Goal: Task Accomplishment & Management: Complete application form

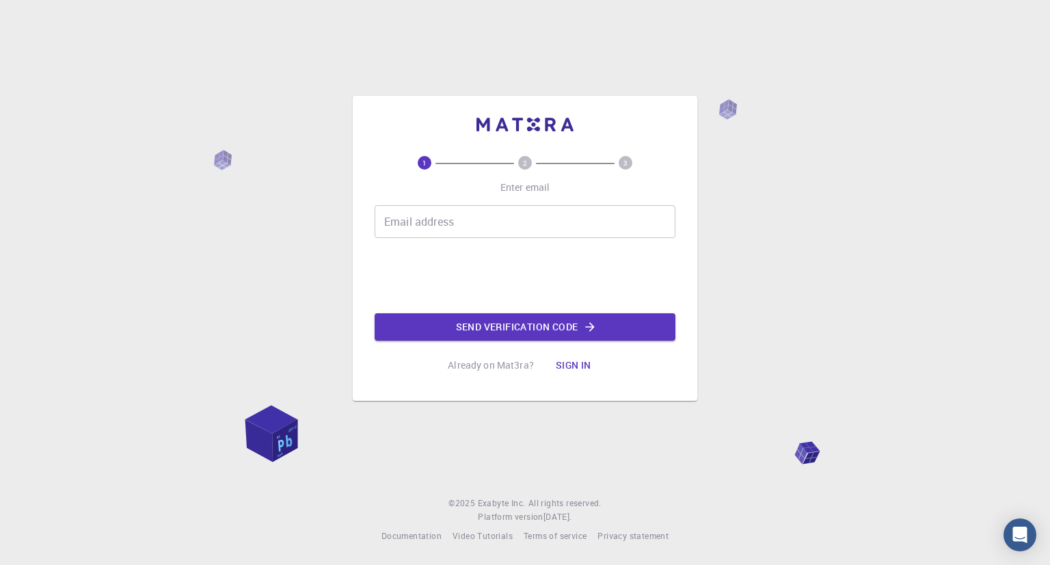
click at [434, 228] on input "Email address" at bounding box center [525, 221] width 301 height 33
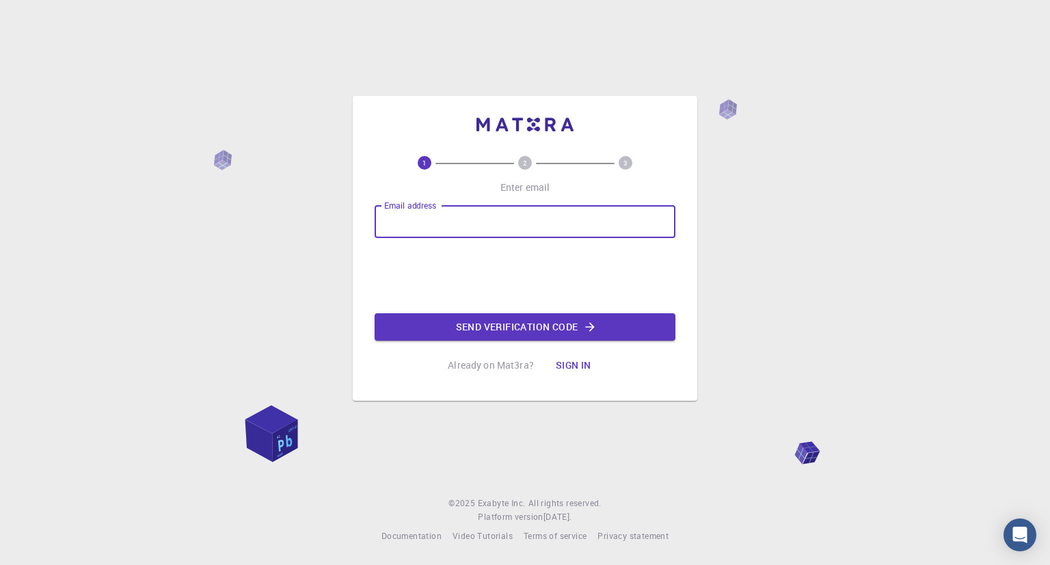
type input "[EMAIL_ADDRESS][DOMAIN_NAME]"
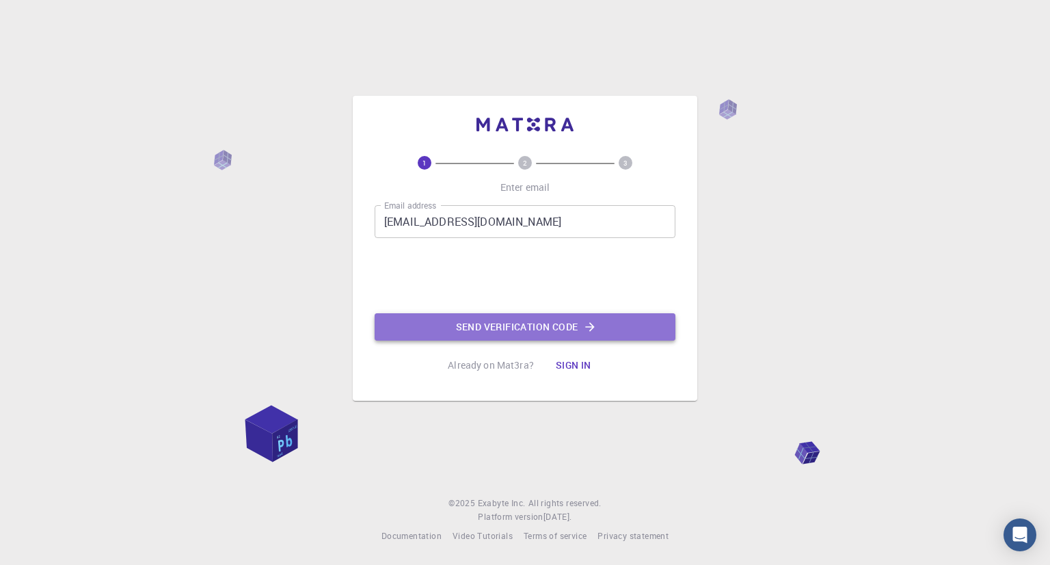
click at [489, 320] on button "Send verification code" at bounding box center [525, 326] width 301 height 27
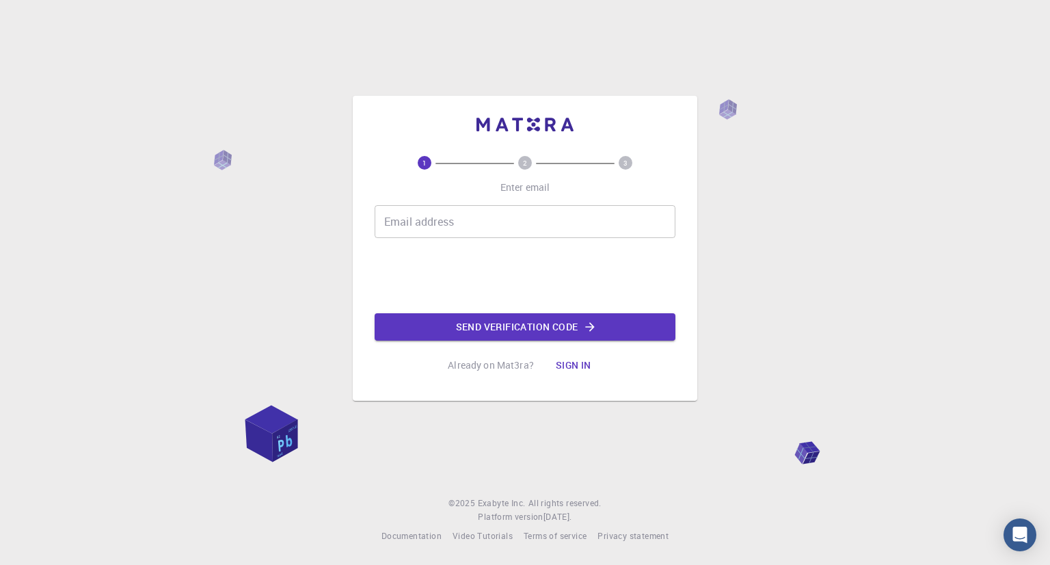
click at [491, 221] on input "Email address" at bounding box center [525, 221] width 301 height 33
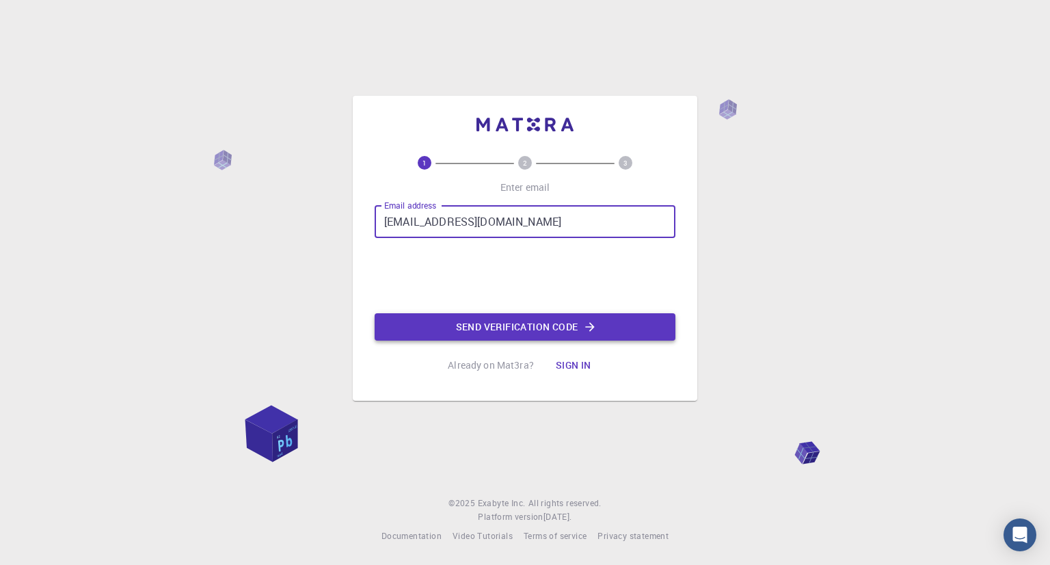
type input "r.srinidhi507@gmail.com"
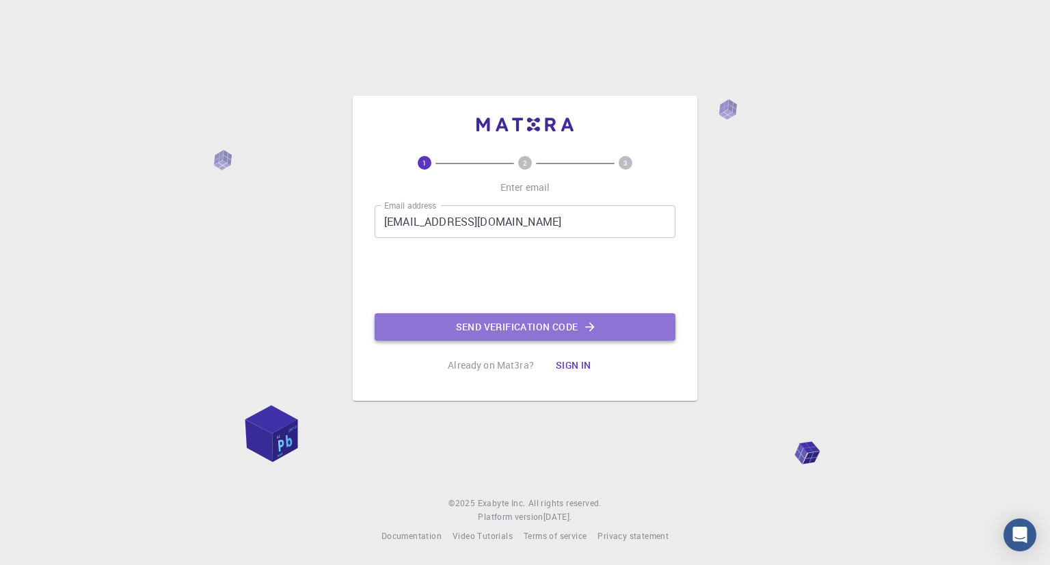
click at [574, 329] on button "Send verification code" at bounding box center [525, 326] width 301 height 27
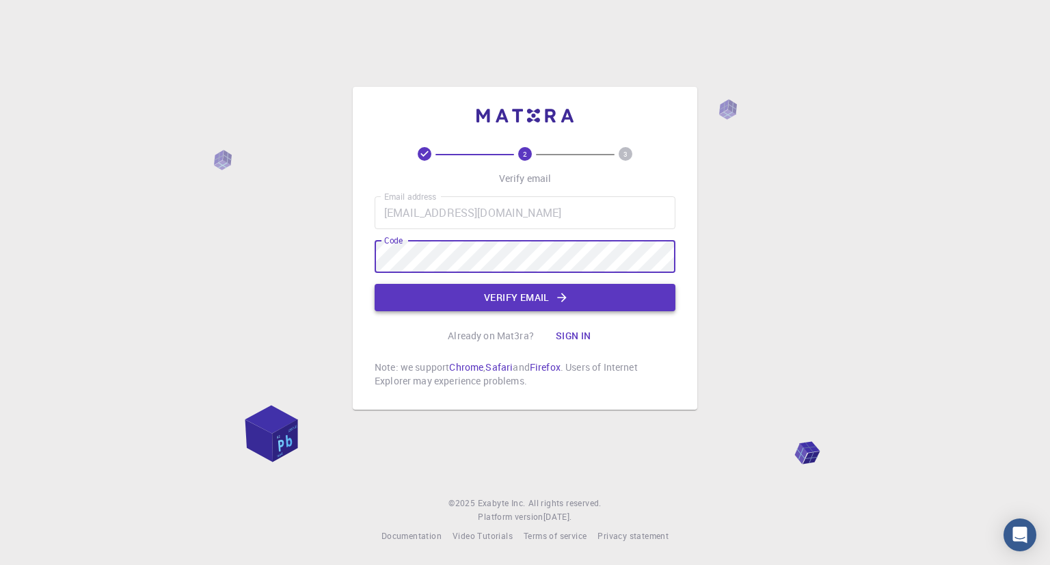
click at [448, 300] on button "Verify email" at bounding box center [525, 297] width 301 height 27
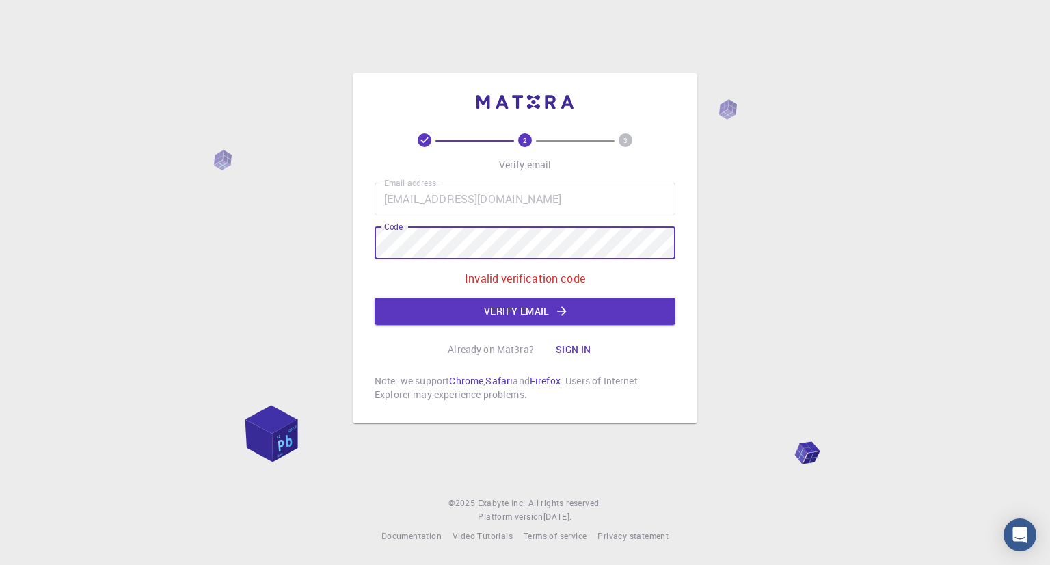
click at [364, 241] on div "2 3 Verify email Email address r.srinidhi507@gmail.com Email address Code Code …" at bounding box center [525, 248] width 345 height 350
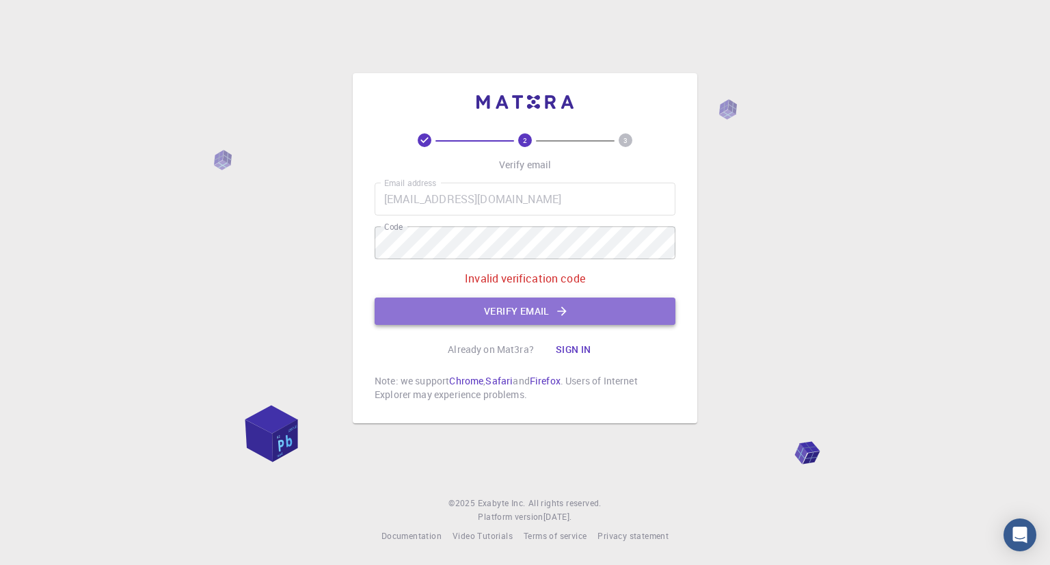
click at [453, 315] on button "Verify email" at bounding box center [525, 310] width 301 height 27
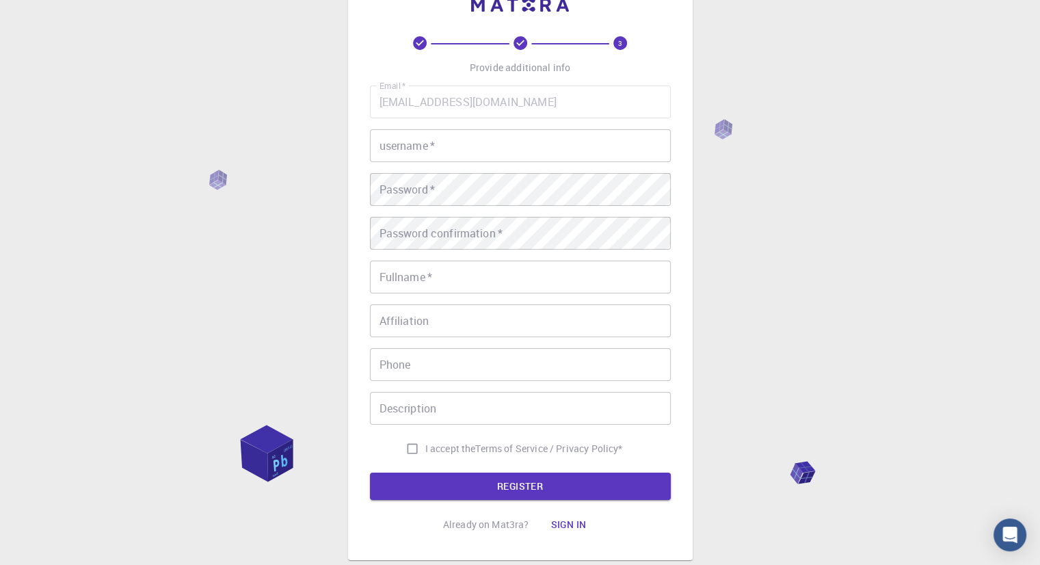
scroll to position [46, 0]
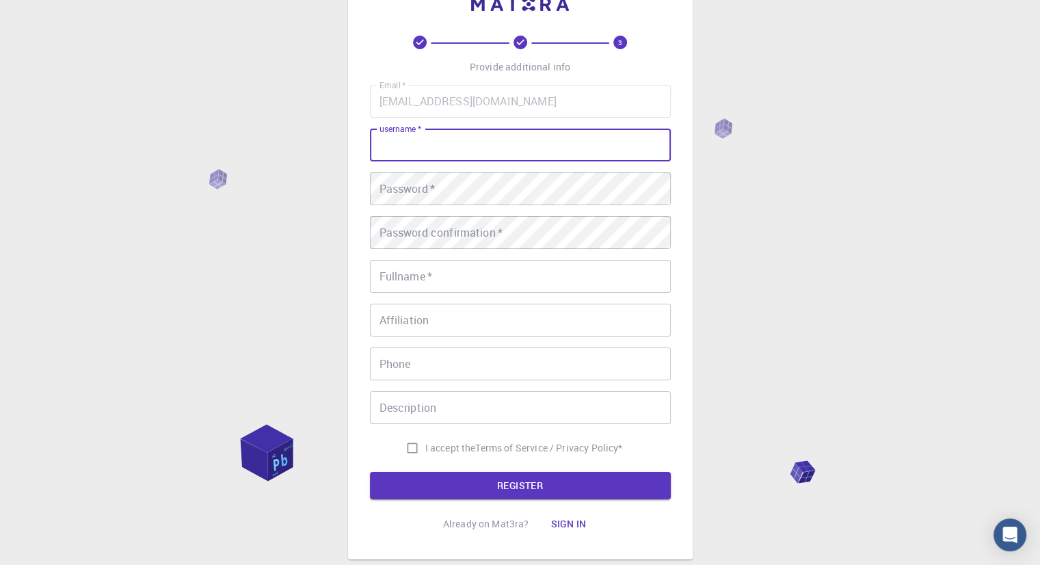
click at [459, 146] on input "username   *" at bounding box center [520, 145] width 301 height 33
type input "sri"
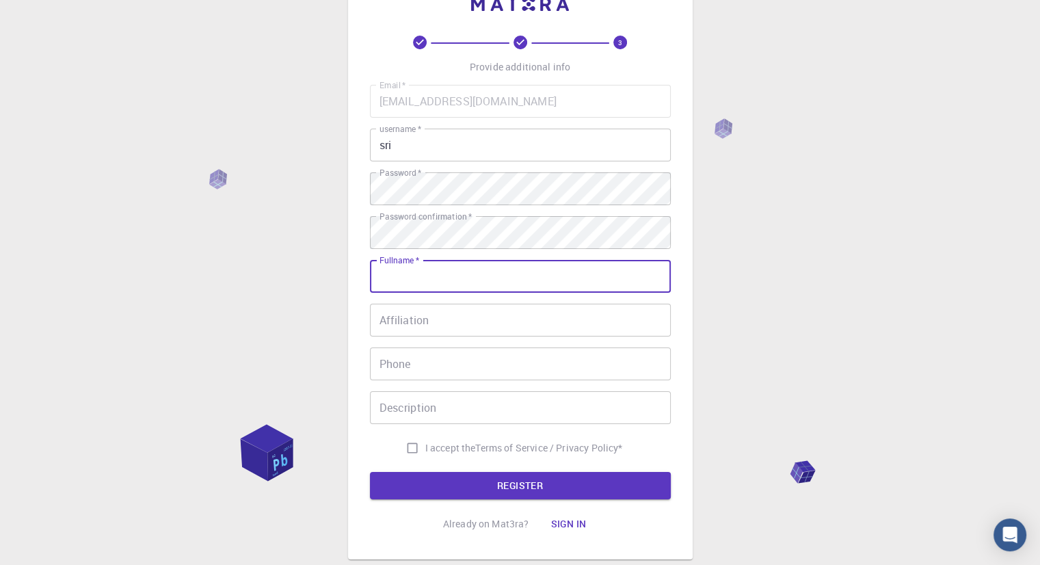
click at [457, 275] on input "Fullname   *" at bounding box center [520, 276] width 301 height 33
type input "srinidhi"
click at [461, 334] on input "Affiliation" at bounding box center [520, 320] width 301 height 33
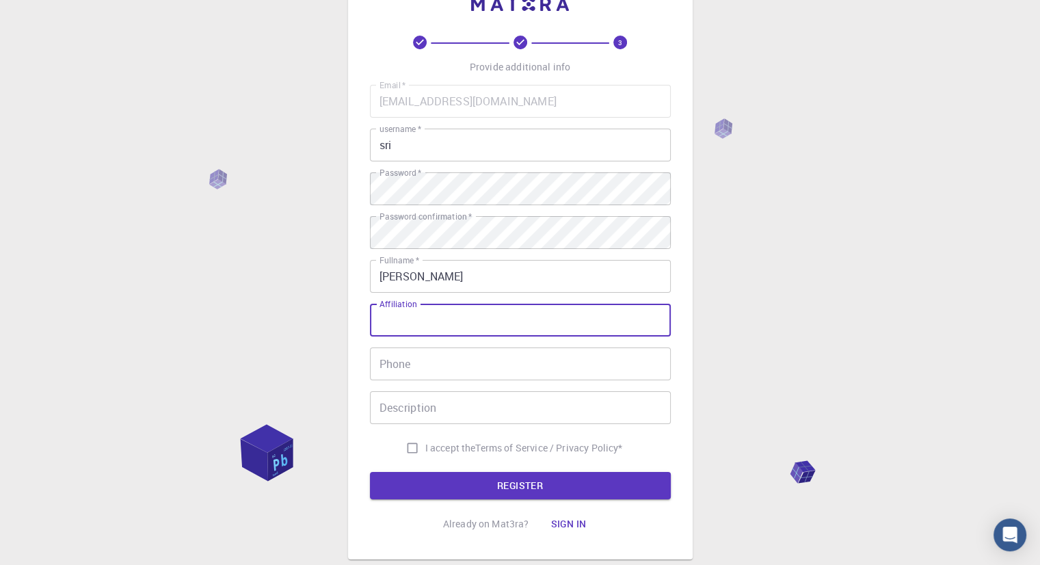
click at [454, 368] on input "Phone" at bounding box center [520, 363] width 301 height 33
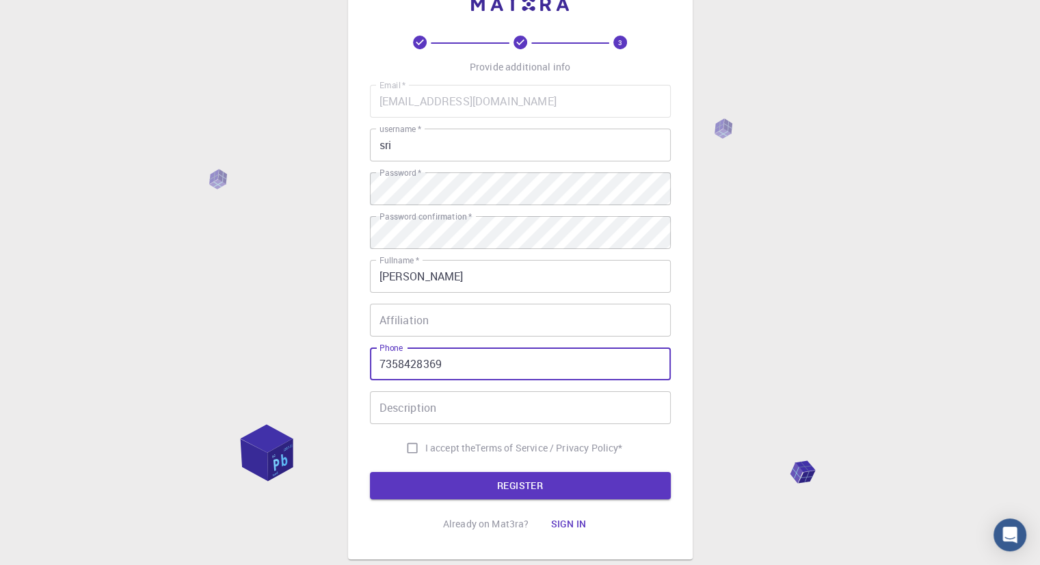
type input "7358428369"
click at [457, 427] on div "Email   * r.srinidhi507@gmail.com Email   * username   * sri username   * Passw…" at bounding box center [520, 273] width 301 height 376
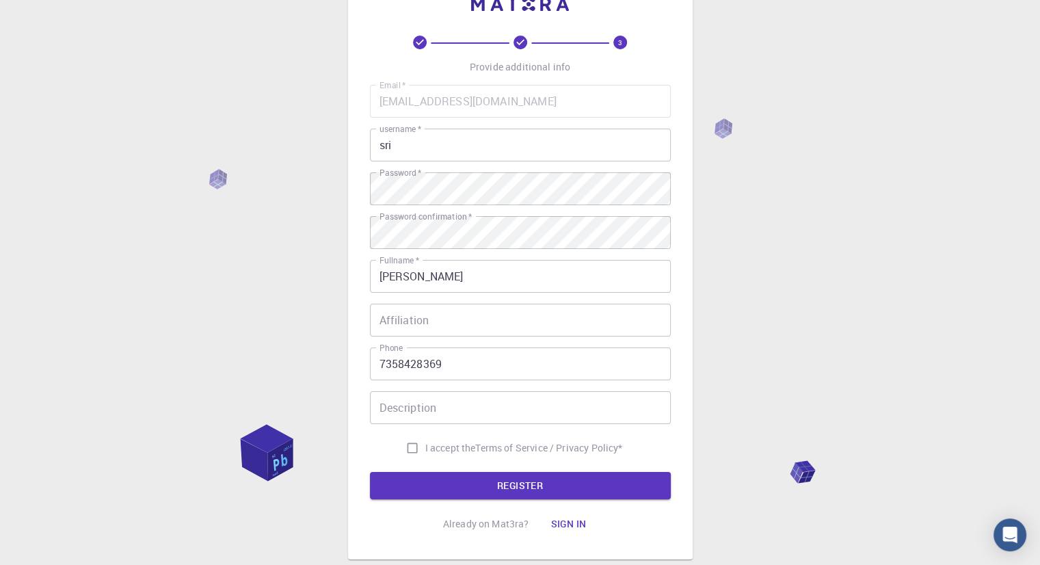
click at [449, 414] on input "Description" at bounding box center [520, 407] width 301 height 33
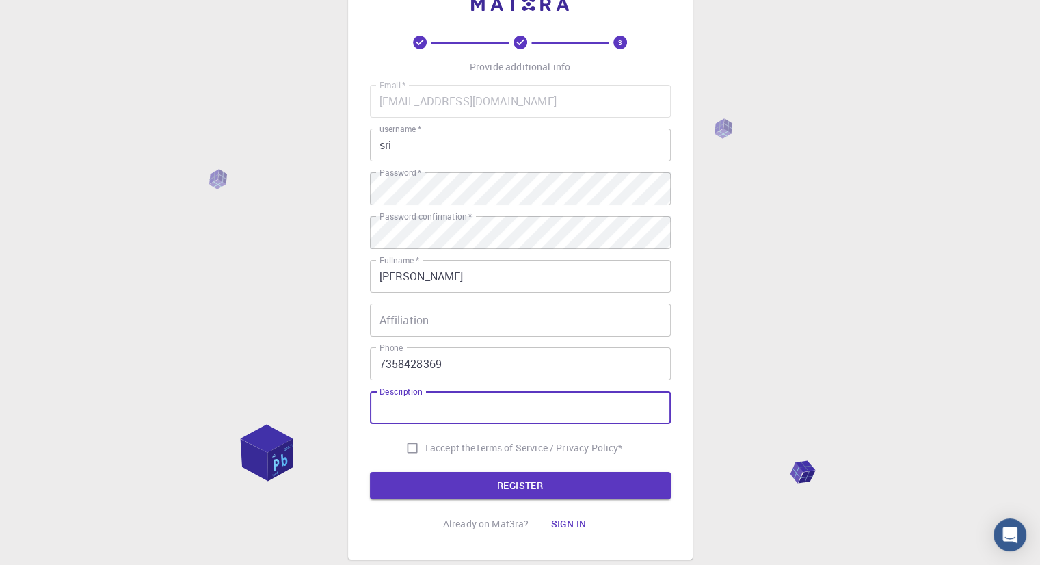
click at [404, 444] on input "I accept the Terms of Service / Privacy Policy *" at bounding box center [412, 448] width 26 height 26
checkbox input "true"
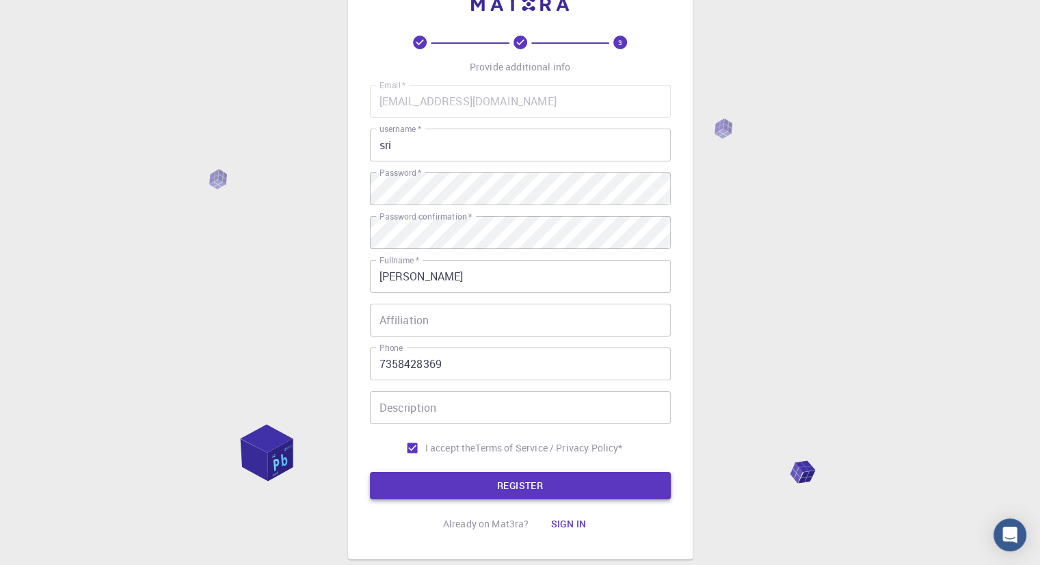
click at [429, 483] on button "REGISTER" at bounding box center [520, 485] width 301 height 27
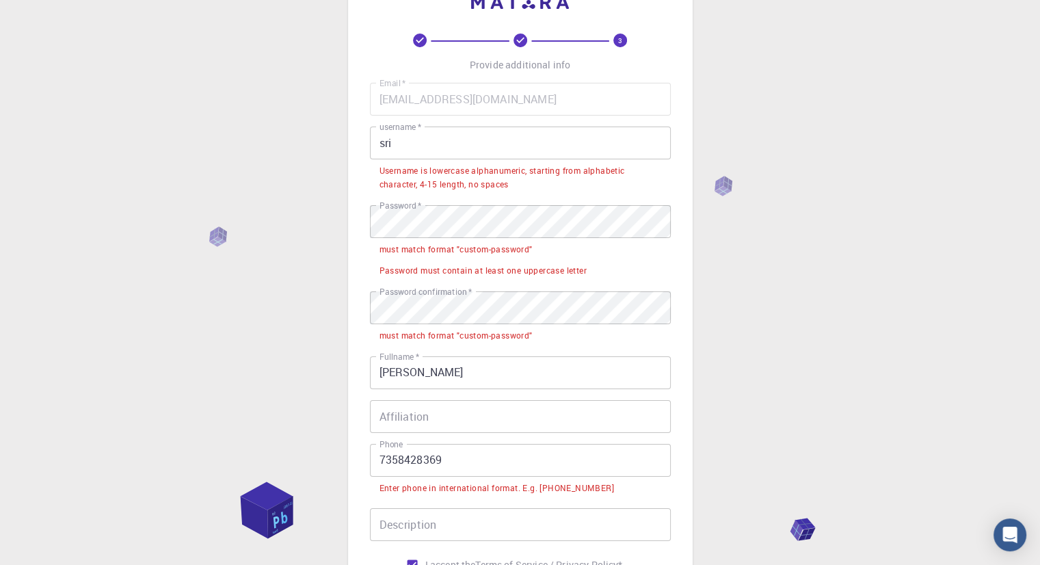
scroll to position [49, 0]
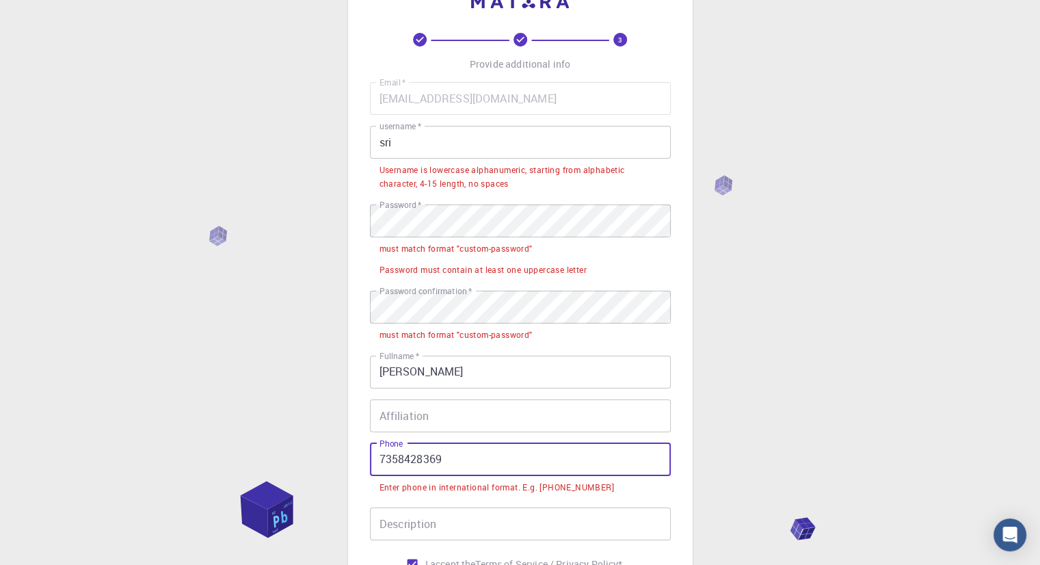
click at [378, 461] on input "7358428369" at bounding box center [520, 459] width 301 height 33
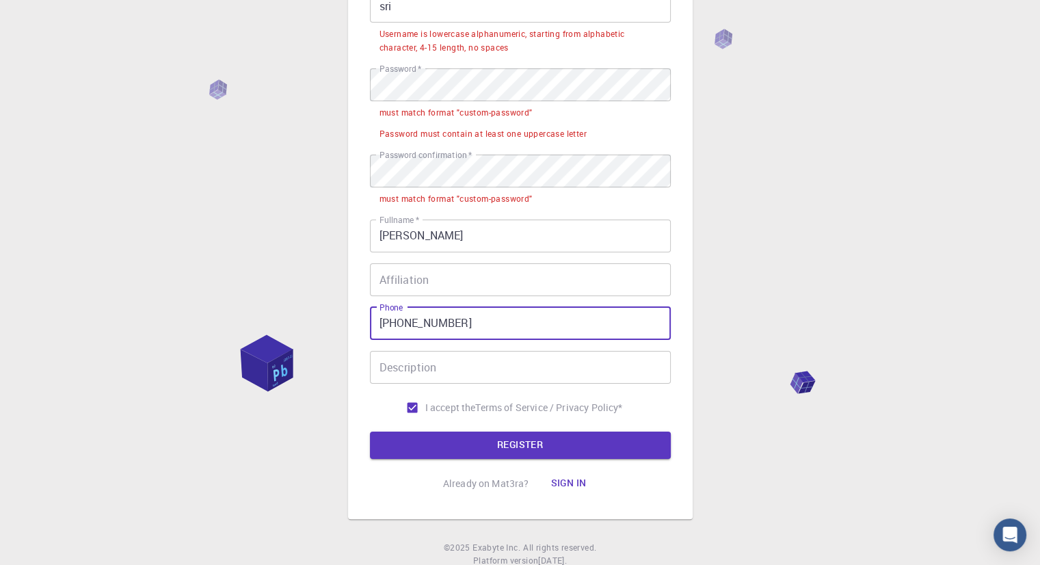
scroll to position [187, 0]
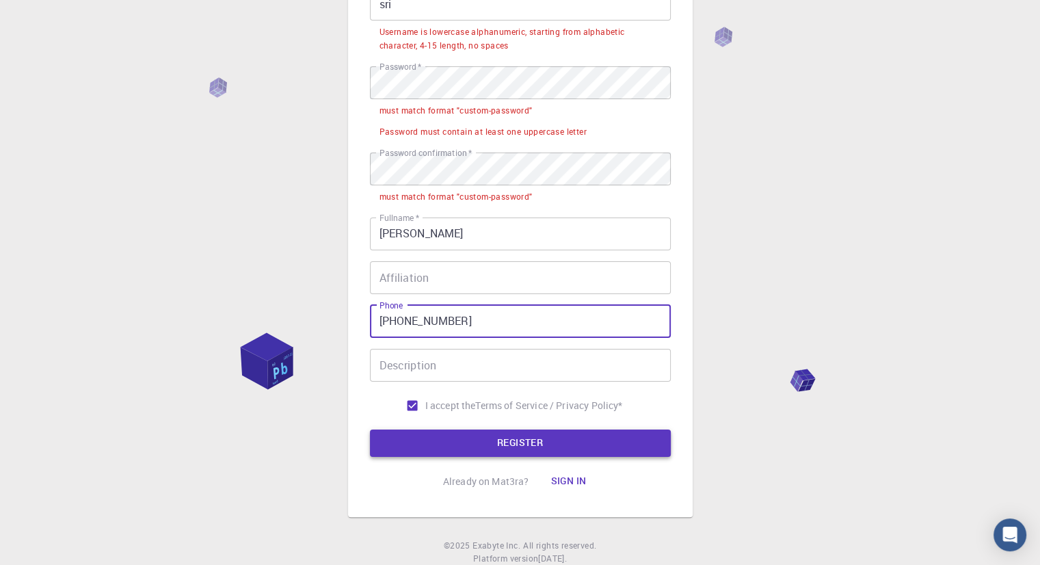
type input "+917358428369"
click at [435, 437] on button "REGISTER" at bounding box center [520, 442] width 301 height 27
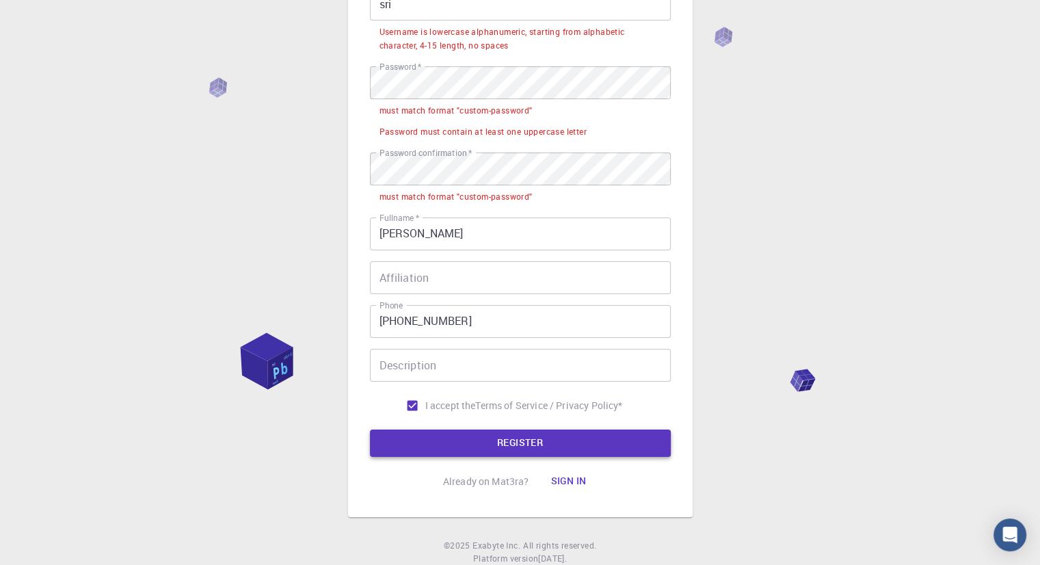
click at [489, 439] on button "REGISTER" at bounding box center [520, 442] width 301 height 27
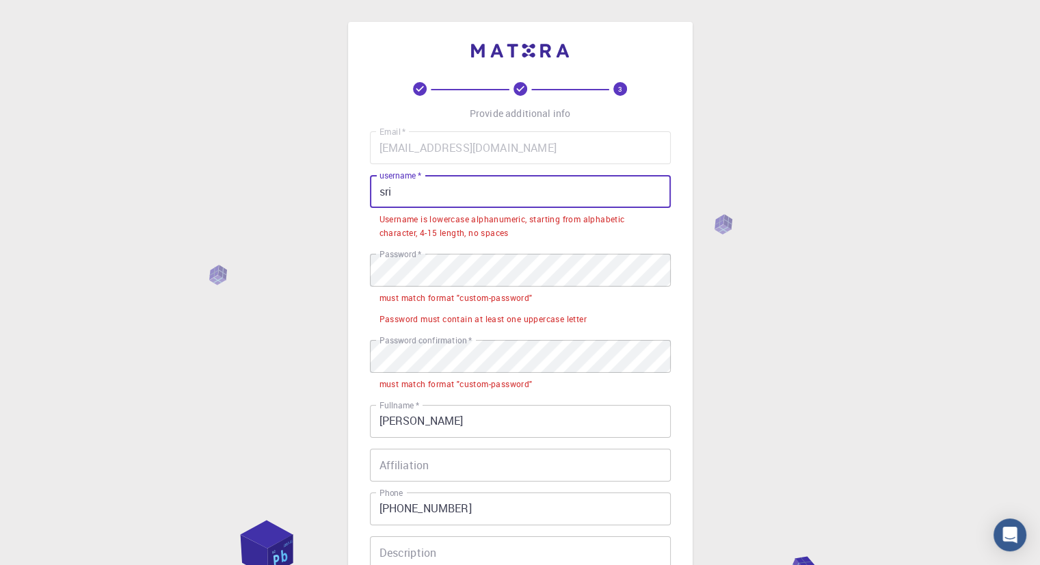
click at [395, 193] on input "sri" at bounding box center [520, 191] width 301 height 33
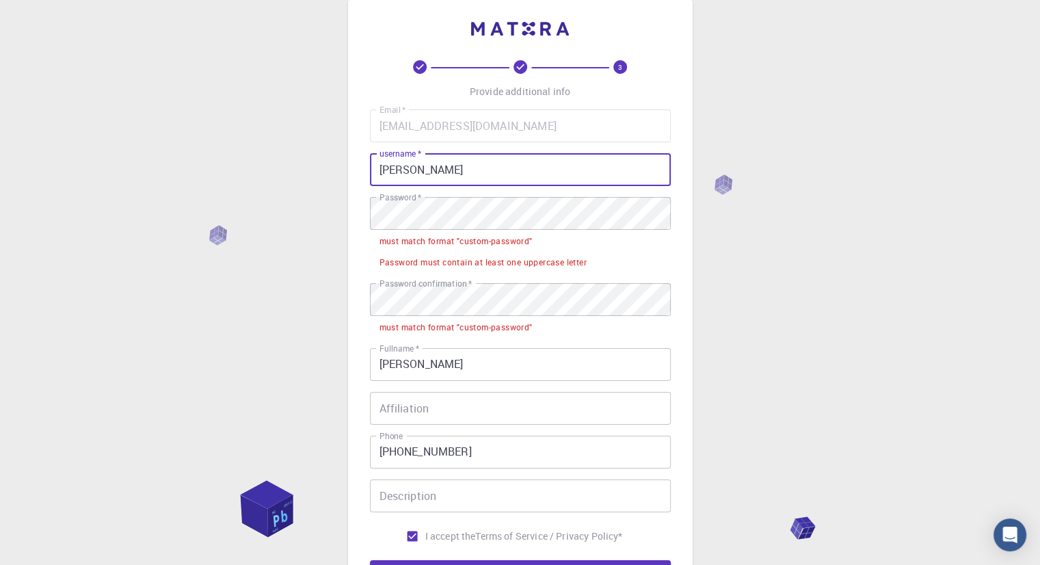
scroll to position [24, 0]
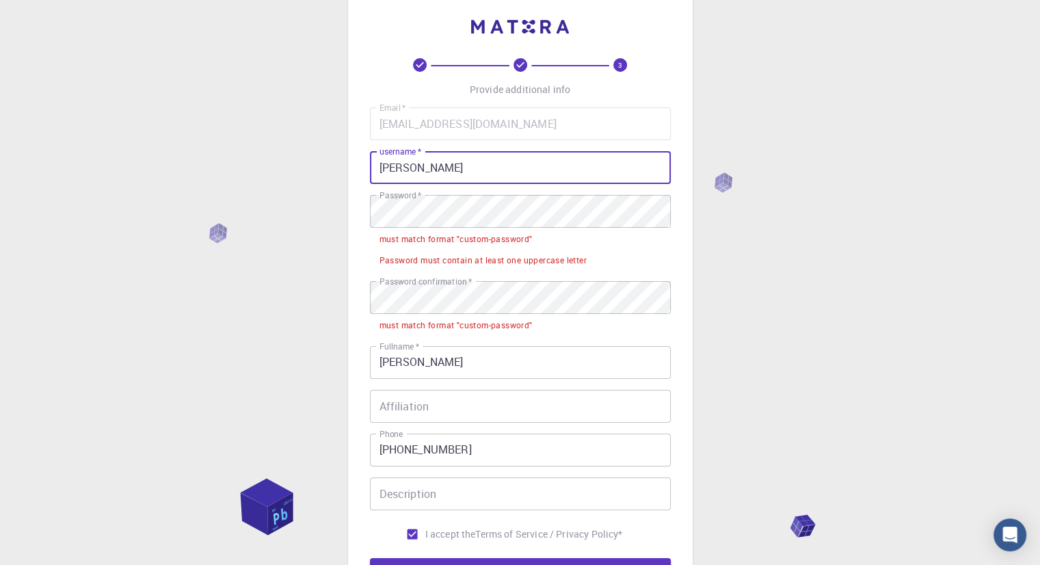
type input "srinidhi"
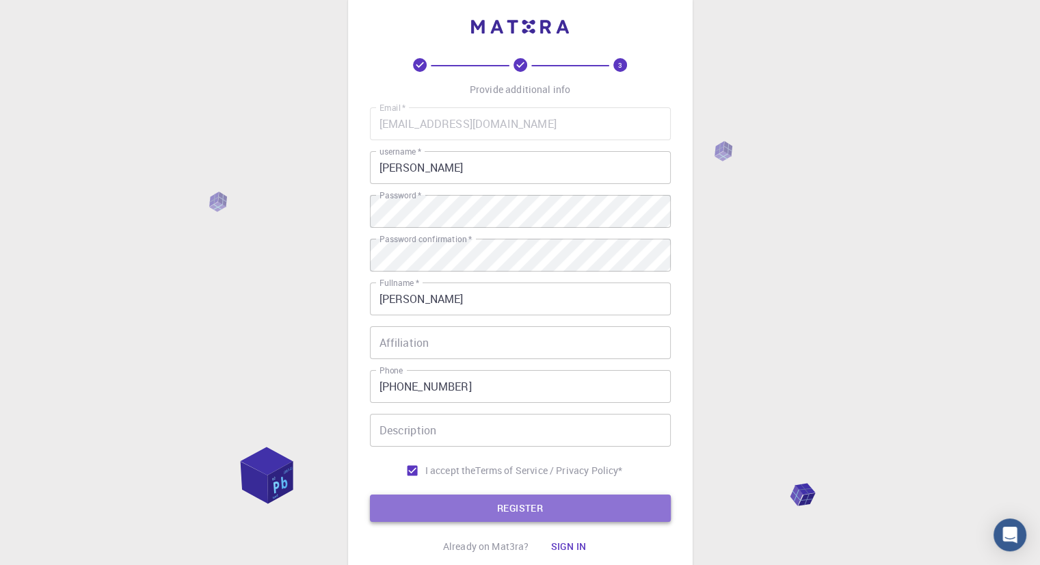
click at [470, 494] on button "REGISTER" at bounding box center [520, 507] width 301 height 27
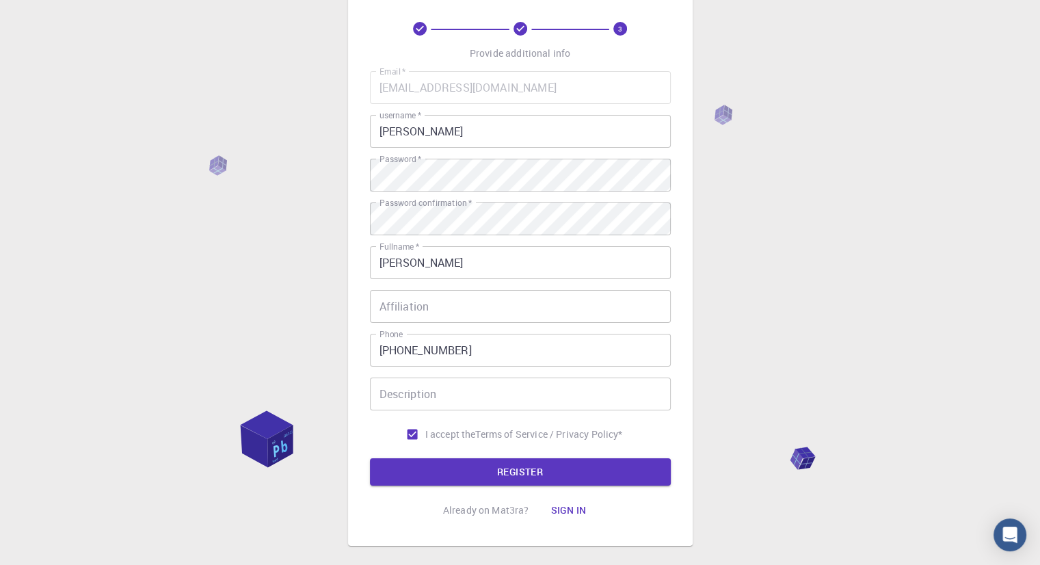
scroll to position [59, 0]
click at [473, 470] on button "REGISTER" at bounding box center [520, 472] width 301 height 27
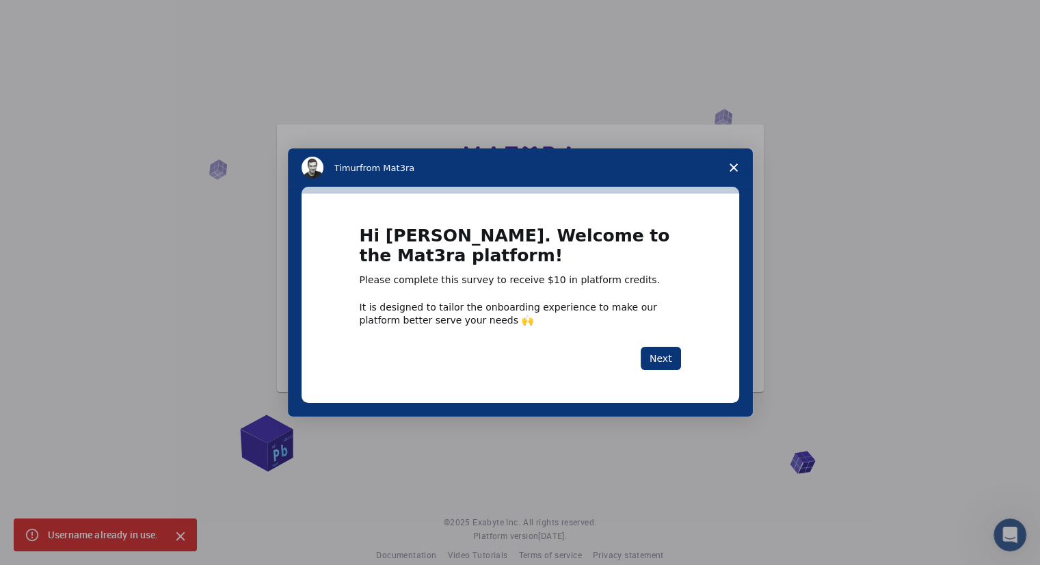
scroll to position [18, 0]
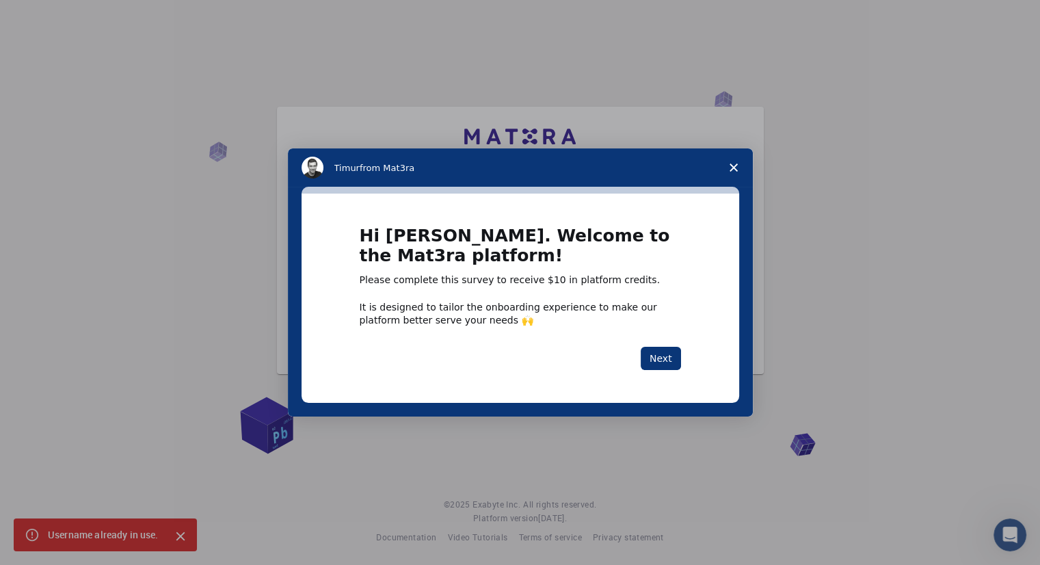
click at [733, 159] on span "Close survey" at bounding box center [733, 167] width 38 height 38
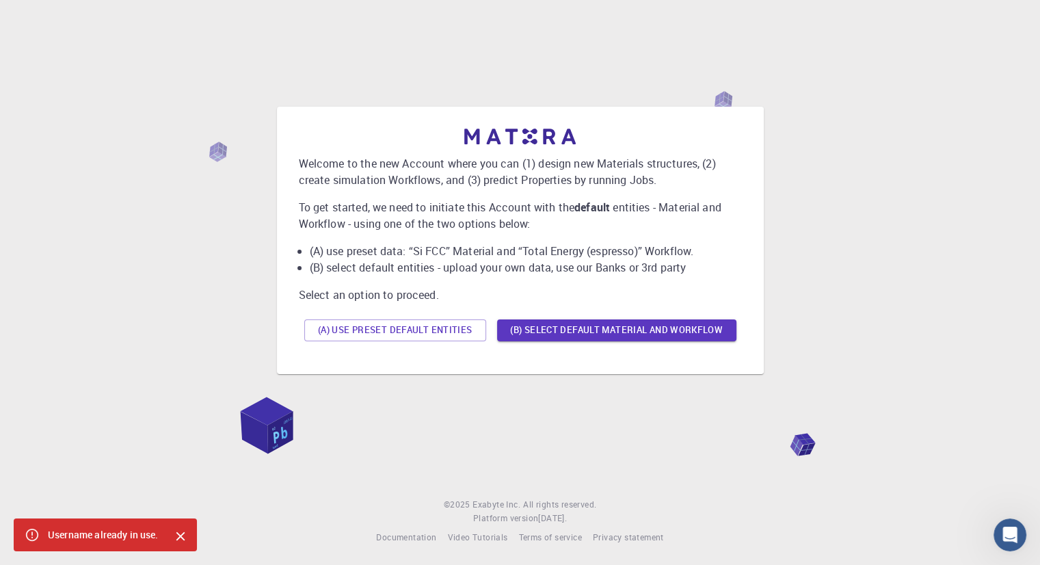
scroll to position [19, 0]
click at [584, 366] on div "Welcome to the new Account where you can (1) design new Materials structures, (…" at bounding box center [520, 238] width 487 height 267
click at [579, 336] on button "(B) Select default material and workflow" at bounding box center [616, 329] width 239 height 22
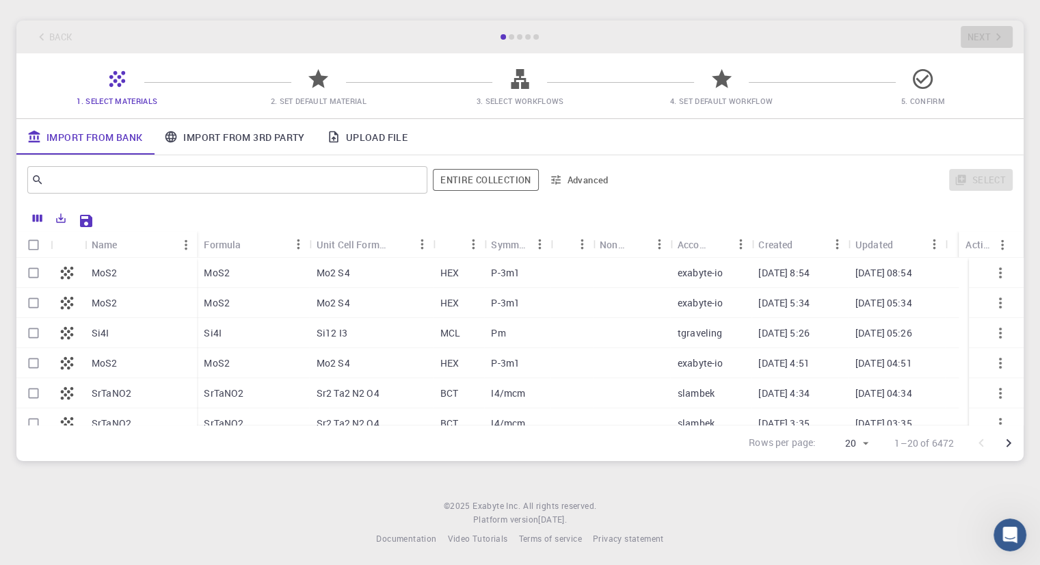
scroll to position [56, 0]
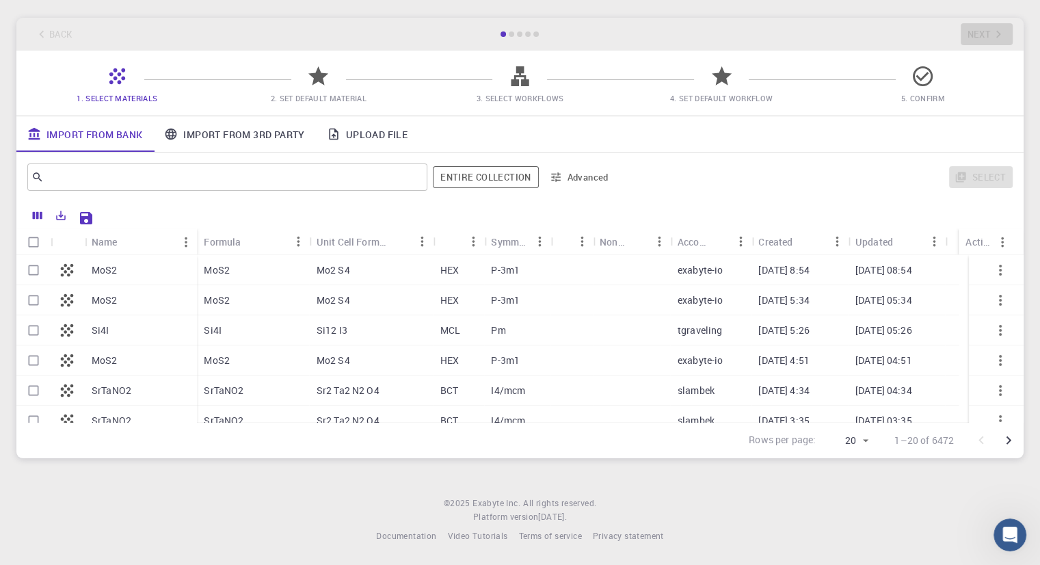
click at [131, 271] on div "MoS2" at bounding box center [141, 270] width 112 height 30
checkbox input "true"
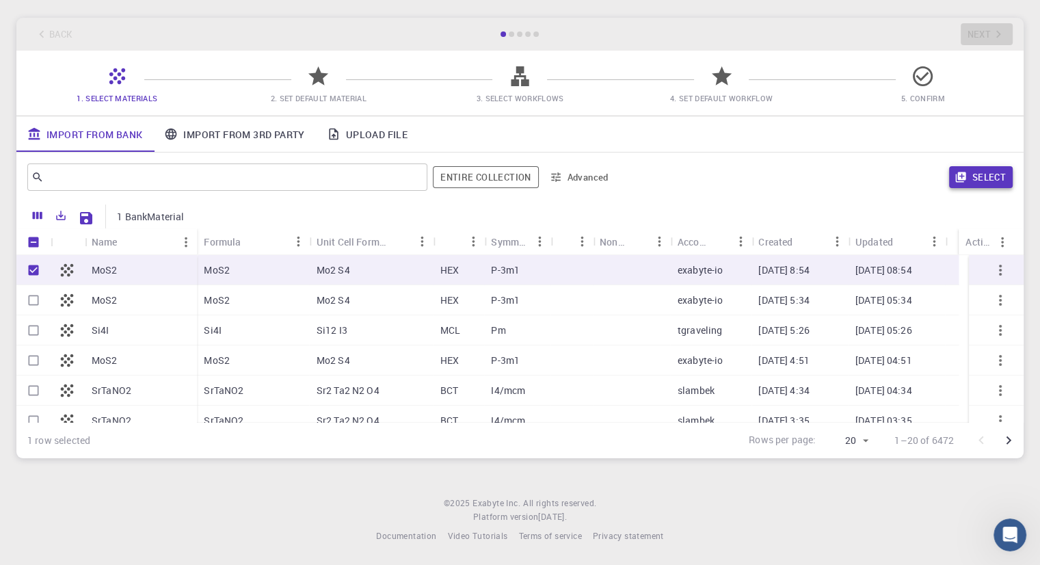
click at [978, 180] on button "Select" at bounding box center [981, 177] width 64 height 22
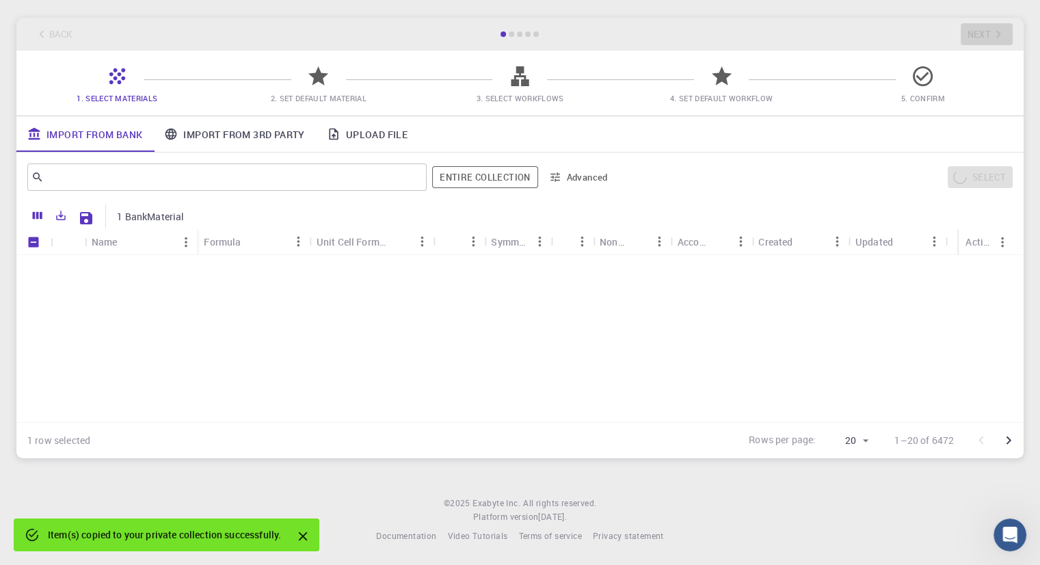
scroll to position [434, 0]
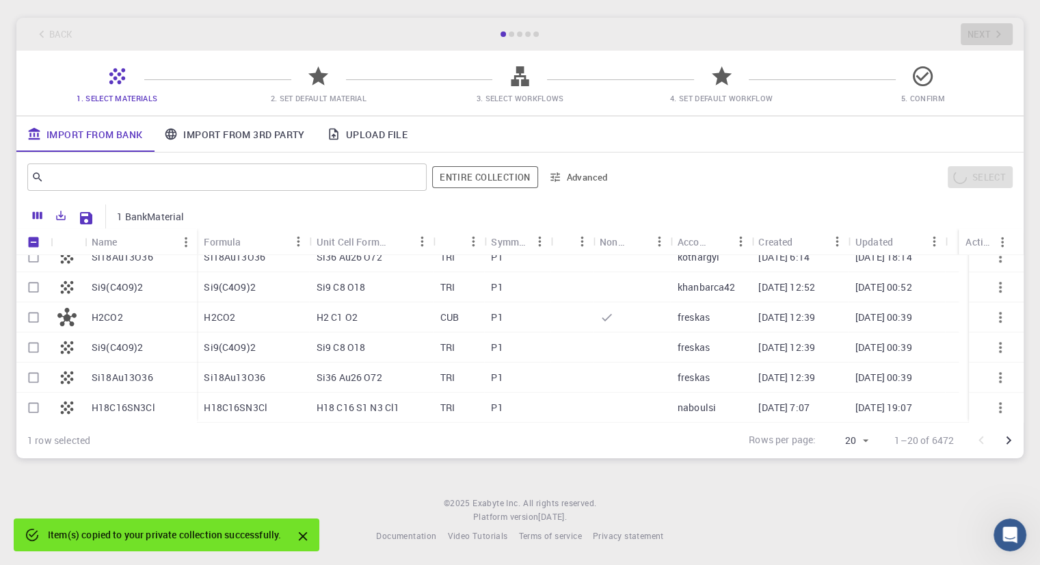
click at [252, 536] on div "Item(s) copied to your private collection successfully." at bounding box center [164, 534] width 233 height 25
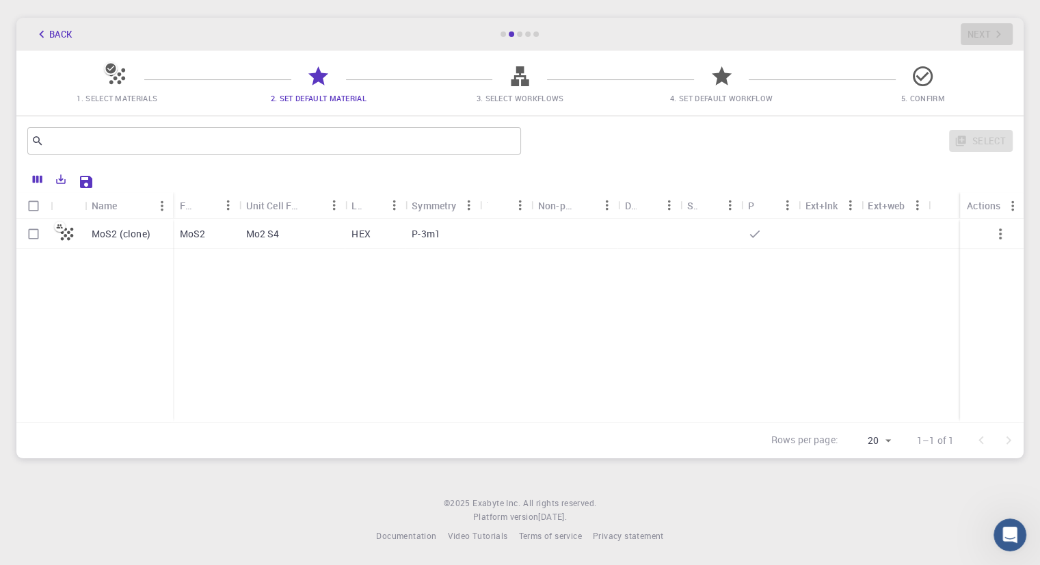
scroll to position [55, 0]
click at [389, 222] on div "HEX" at bounding box center [375, 234] width 60 height 30
checkbox input "true"
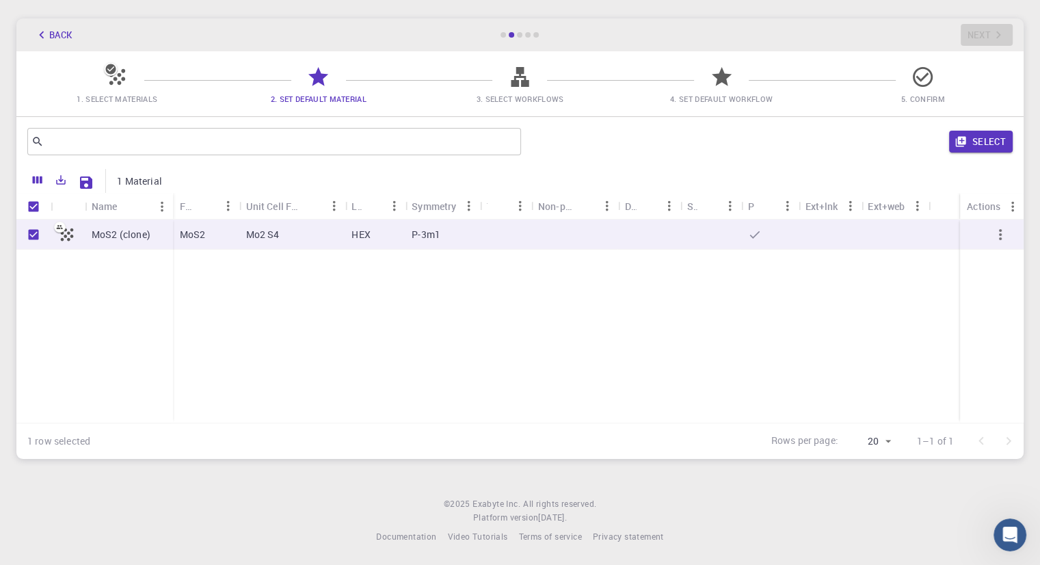
click at [389, 222] on div "HEX" at bounding box center [375, 234] width 60 height 30
checkbox input "false"
click at [389, 222] on div "HEX" at bounding box center [375, 234] width 60 height 30
checkbox input "true"
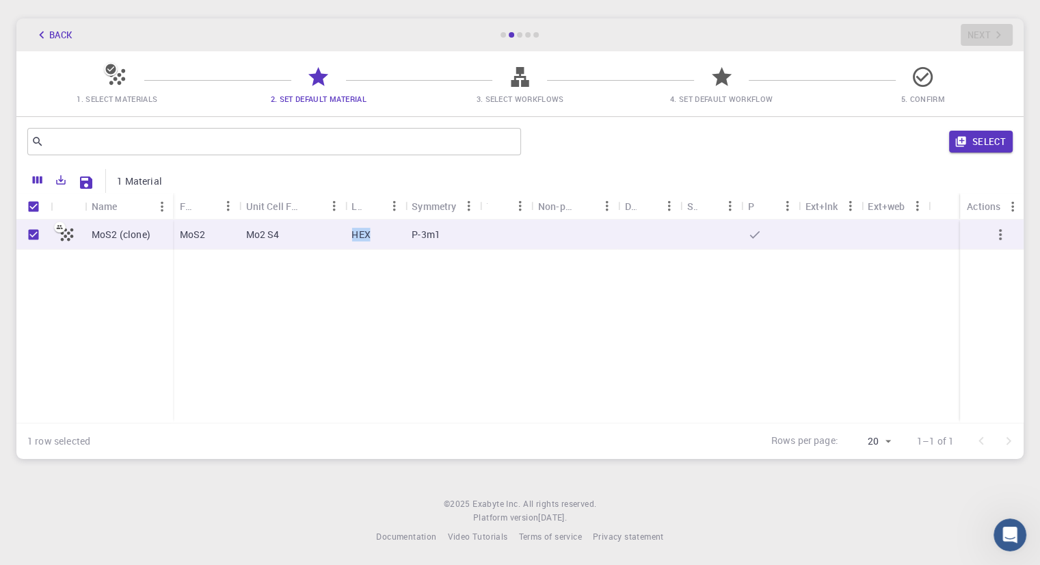
checkbox input "true"
click at [461, 242] on div "P-3m1" at bounding box center [442, 234] width 75 height 30
checkbox input "false"
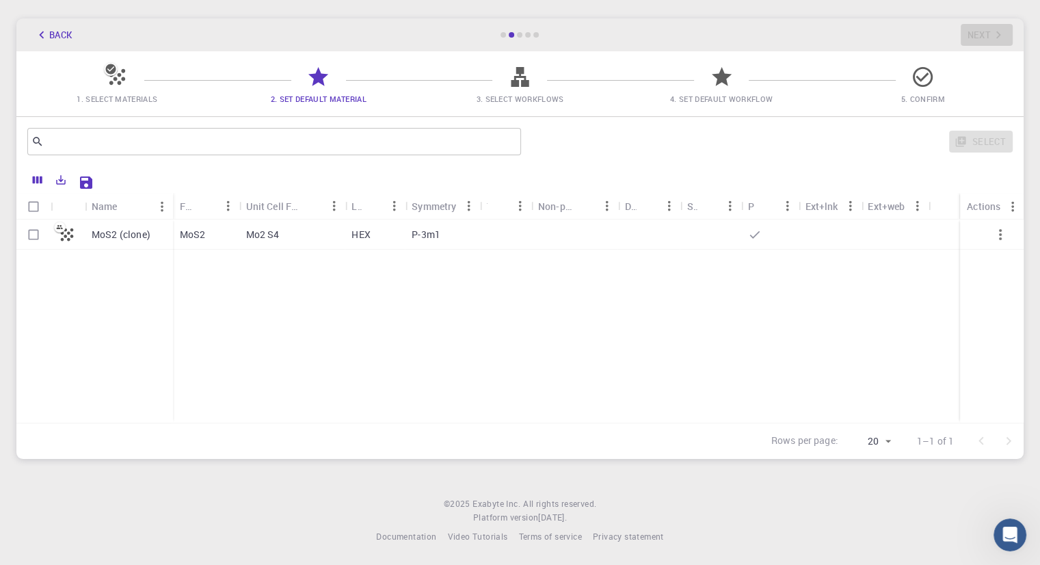
click at [461, 242] on div "P-3m1" at bounding box center [442, 234] width 75 height 30
checkbox input "true"
